Goal: Information Seeking & Learning: Learn about a topic

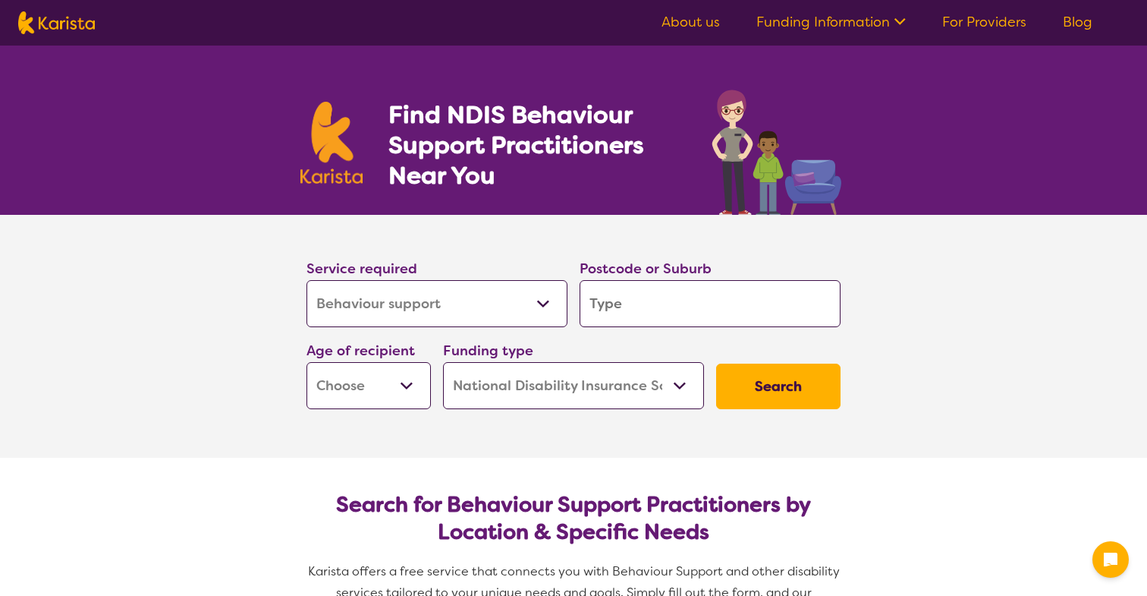
select select "Behaviour support"
select select "NDIS"
select select "Behaviour support"
select select "NDIS"
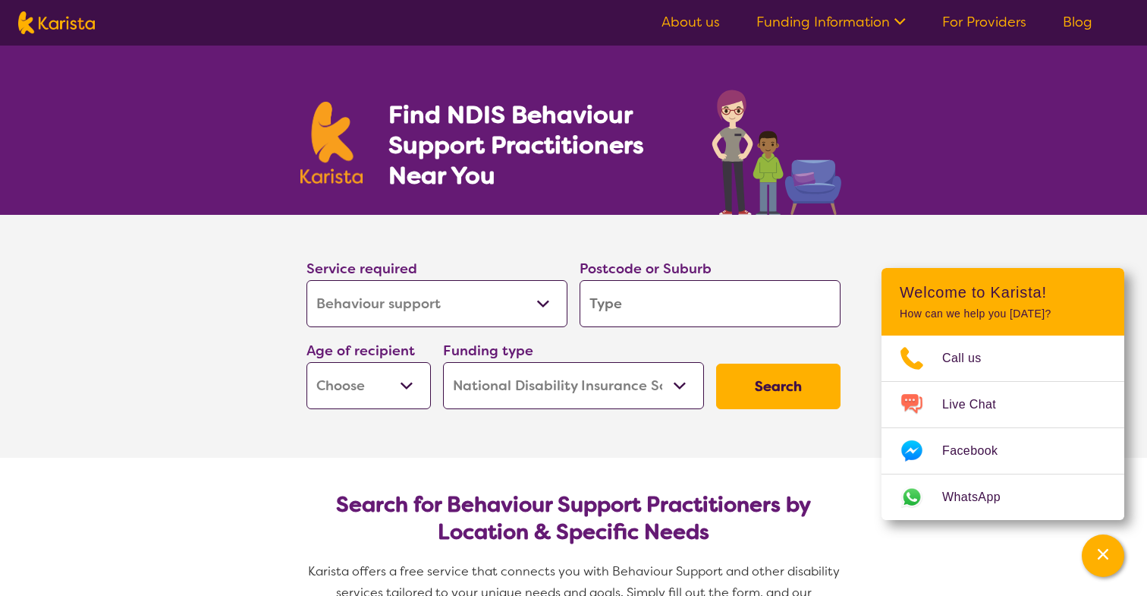
click at [659, 307] on input "search" at bounding box center [710, 303] width 261 height 47
type input "3"
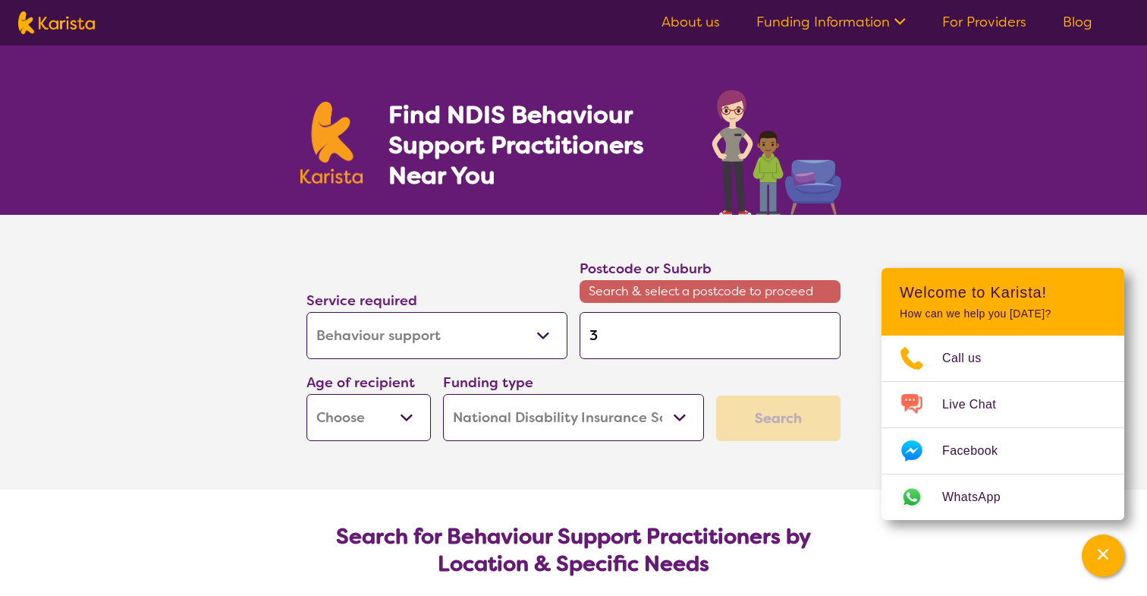
type input "31"
type input "314"
type input "3149"
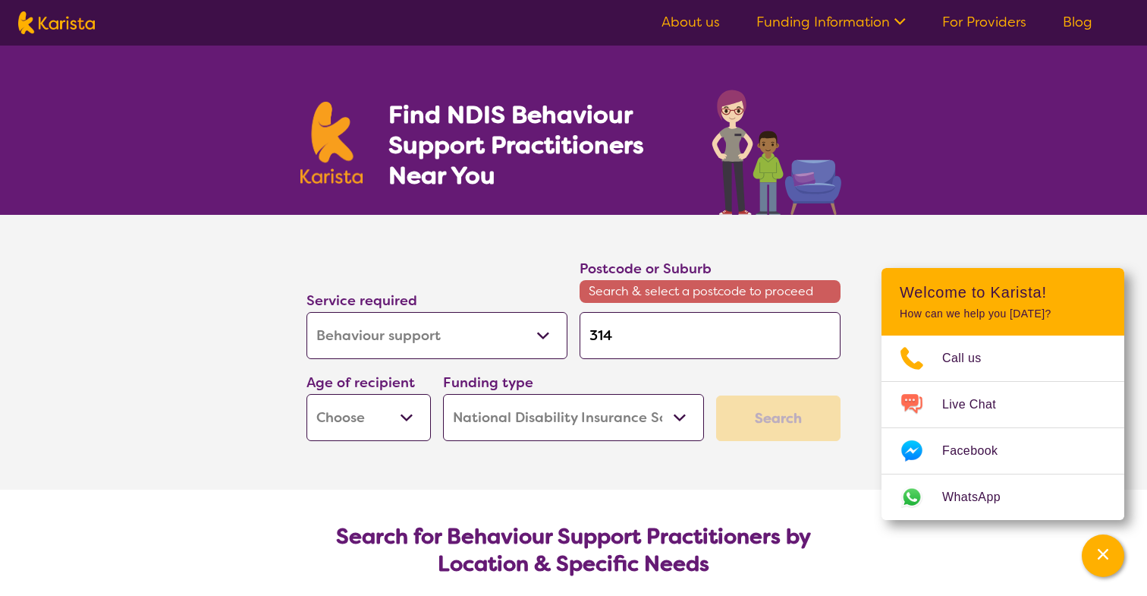
type input "3149"
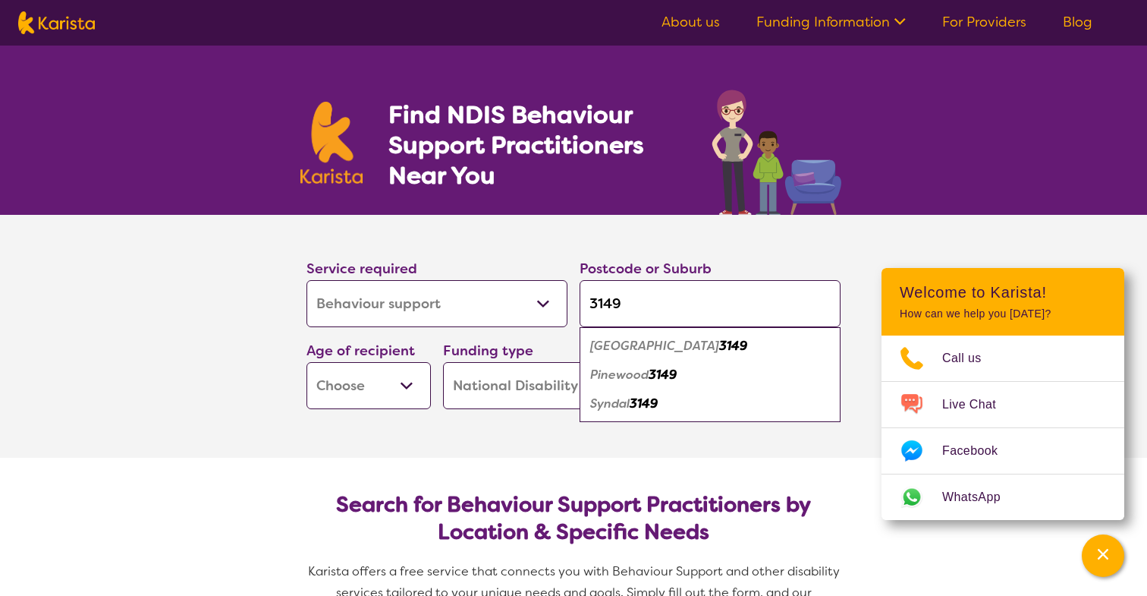
type input "3149"
click at [635, 344] on em "[GEOGRAPHIC_DATA]" at bounding box center [654, 346] width 129 height 16
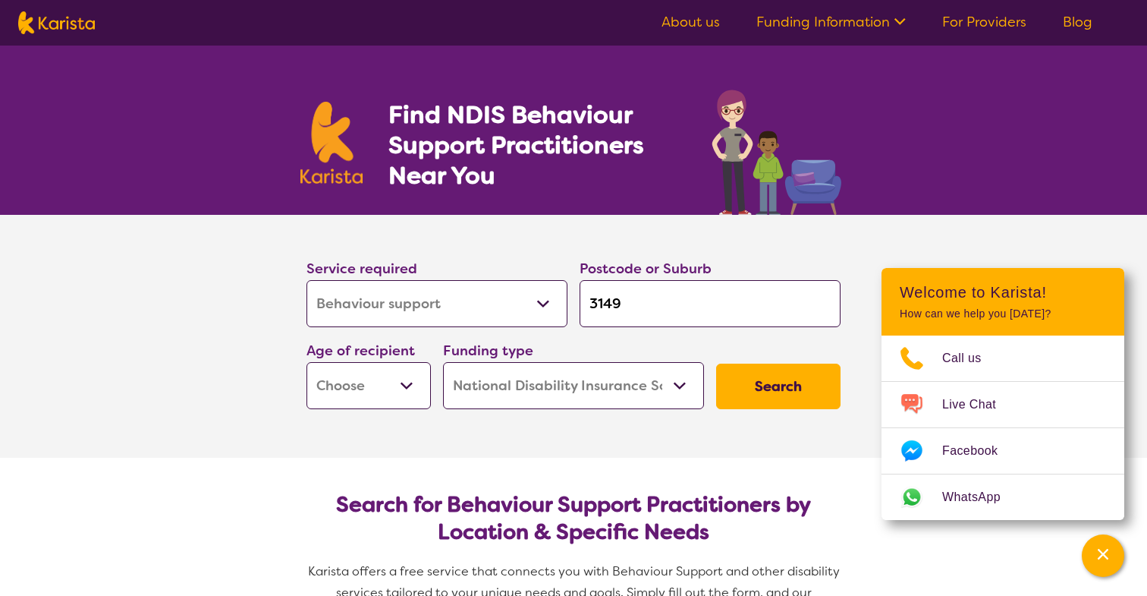
click at [664, 313] on input "3149" at bounding box center [710, 303] width 261 height 47
select select "AS"
select select "i-don-t-know"
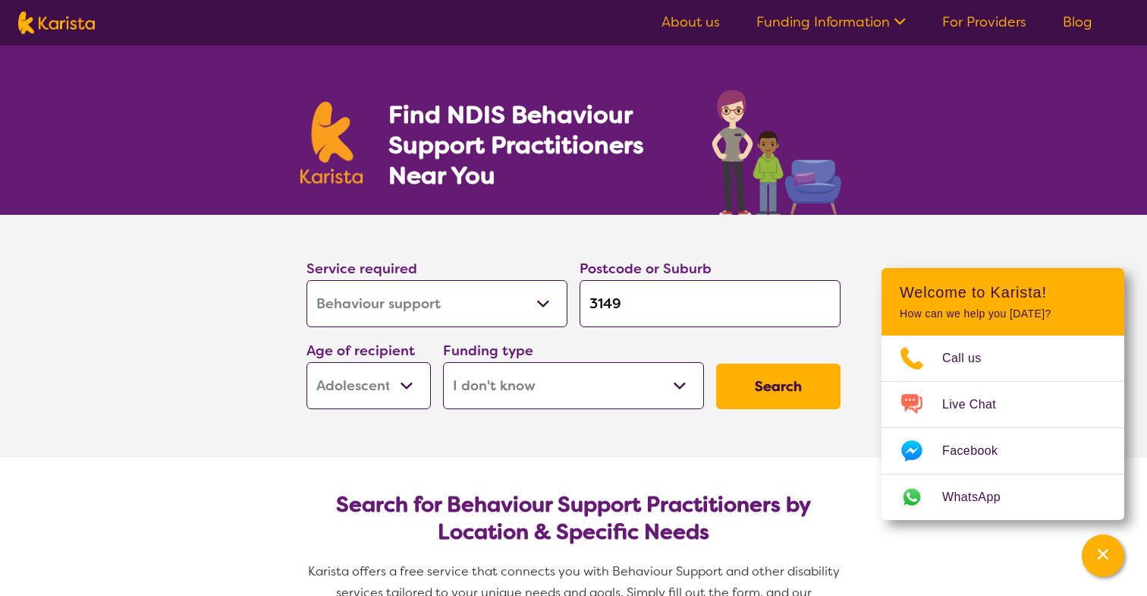
select select "HCP"
drag, startPoint x: 738, startPoint y: 395, endPoint x: 621, endPoint y: 445, distance: 127.1
click at [621, 445] on section "Service required Allied Health Assistant Assessment ([MEDICAL_DATA] or [MEDICAL…" at bounding box center [573, 336] width 607 height 243
click at [1106, 556] on icon "Channel Menu" at bounding box center [1103, 554] width 11 height 11
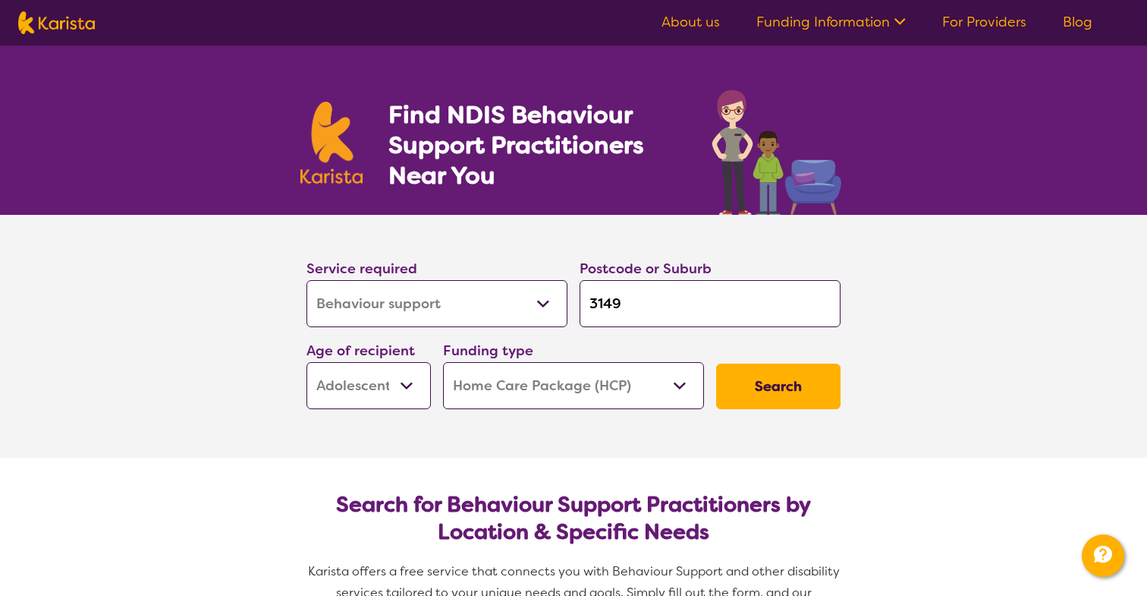
click at [782, 391] on button "Search" at bounding box center [778, 386] width 124 height 46
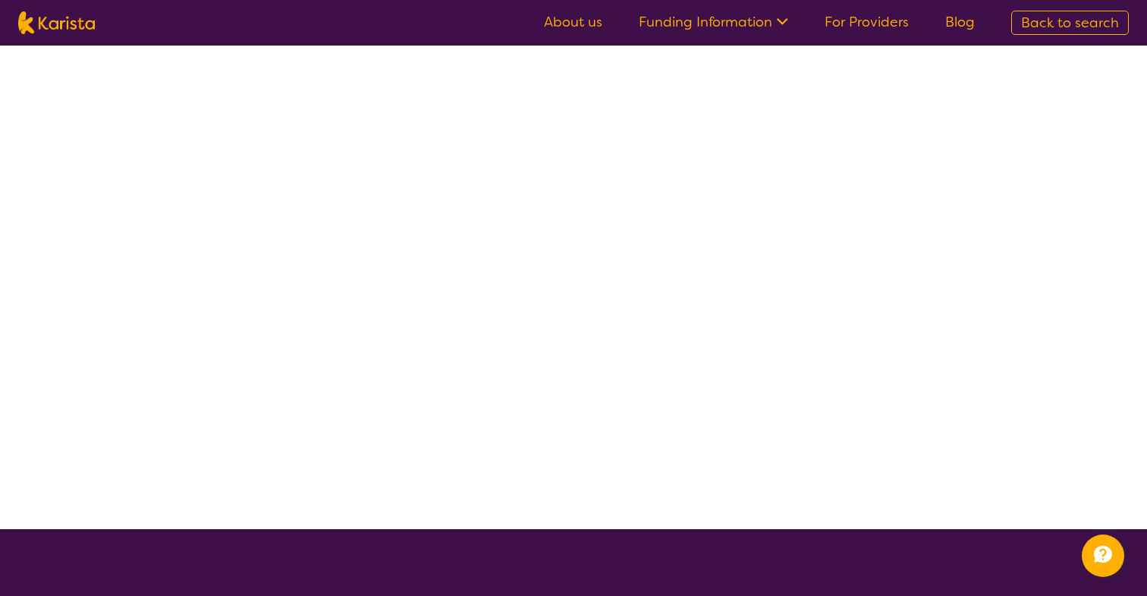
select select "HCP"
select select "Behaviour support"
select select "AS"
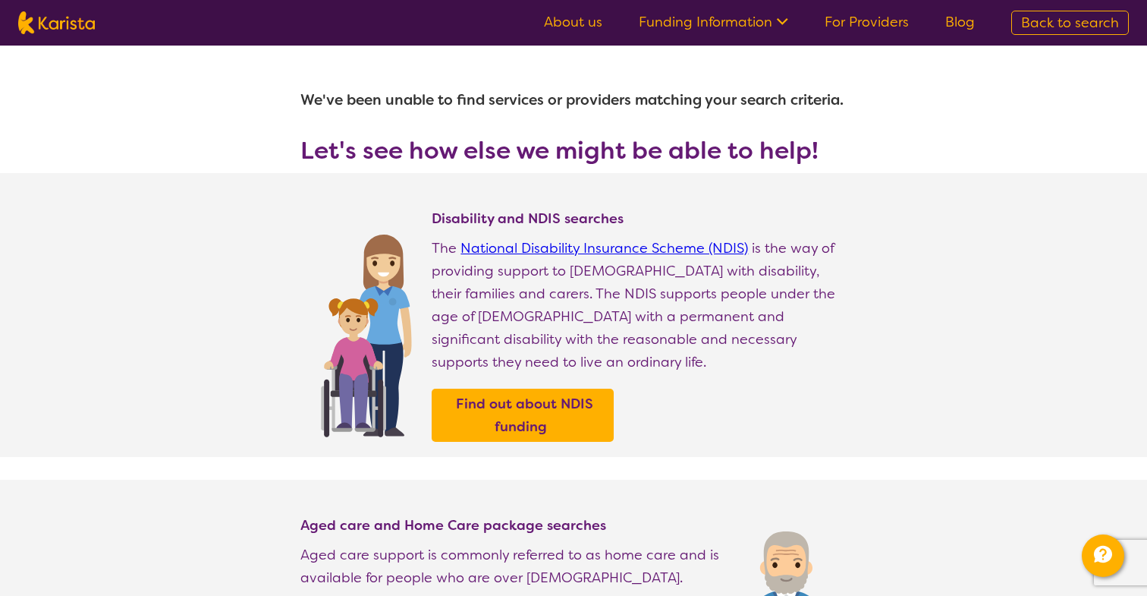
select select "Behaviour support"
select select "AS"
select select "NDIS"
select select "Behaviour support"
select select "AS"
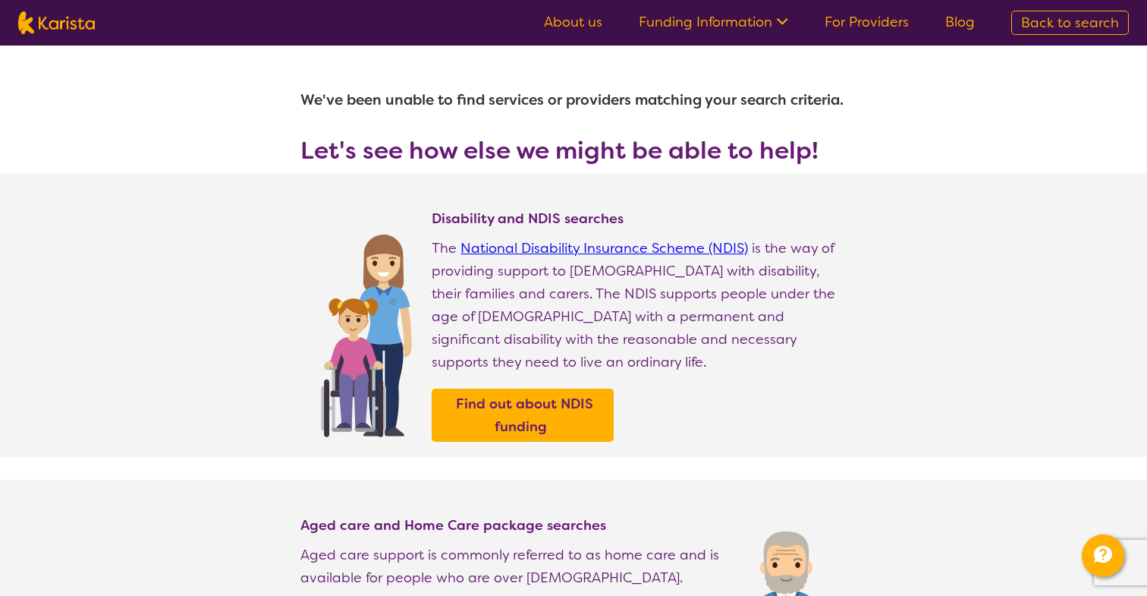
select select "NDIS"
